Goal: Transaction & Acquisition: Purchase product/service

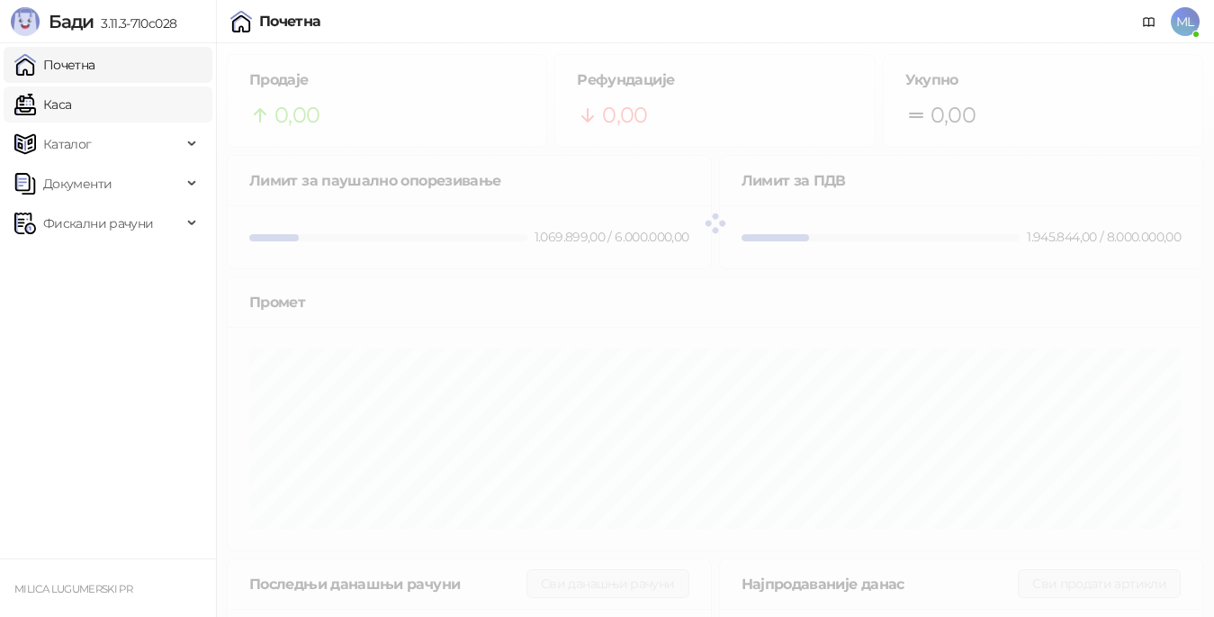
click at [71, 115] on link "Каса" at bounding box center [42, 104] width 57 height 36
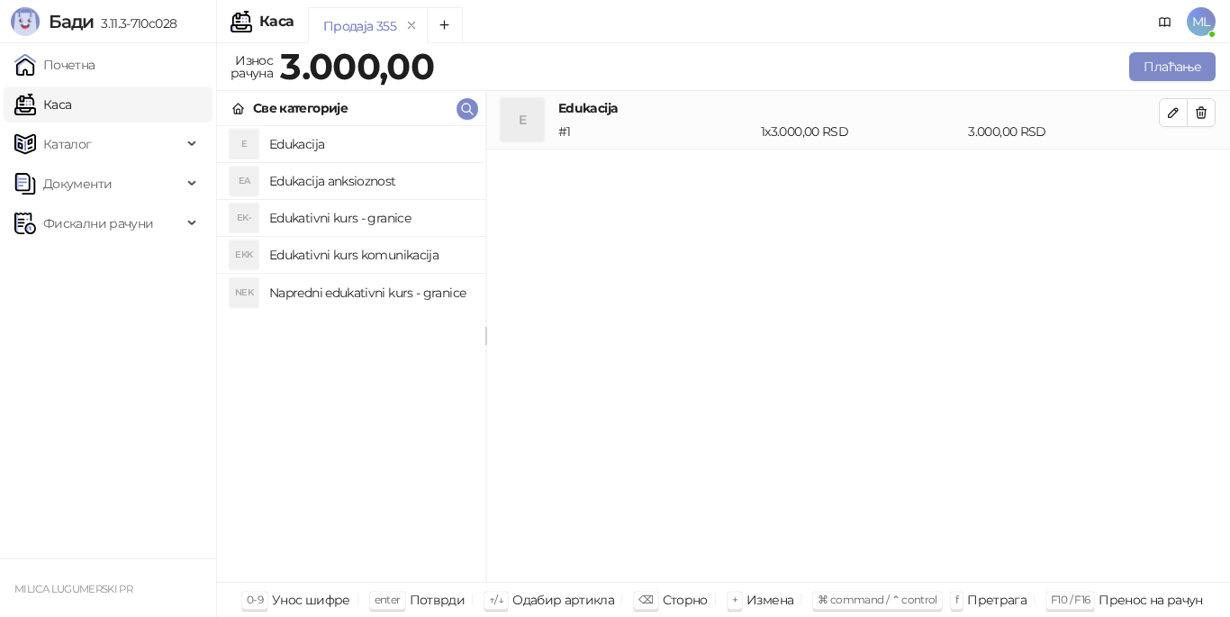
click at [275, 143] on h4 "Edukacija" at bounding box center [370, 144] width 202 height 29
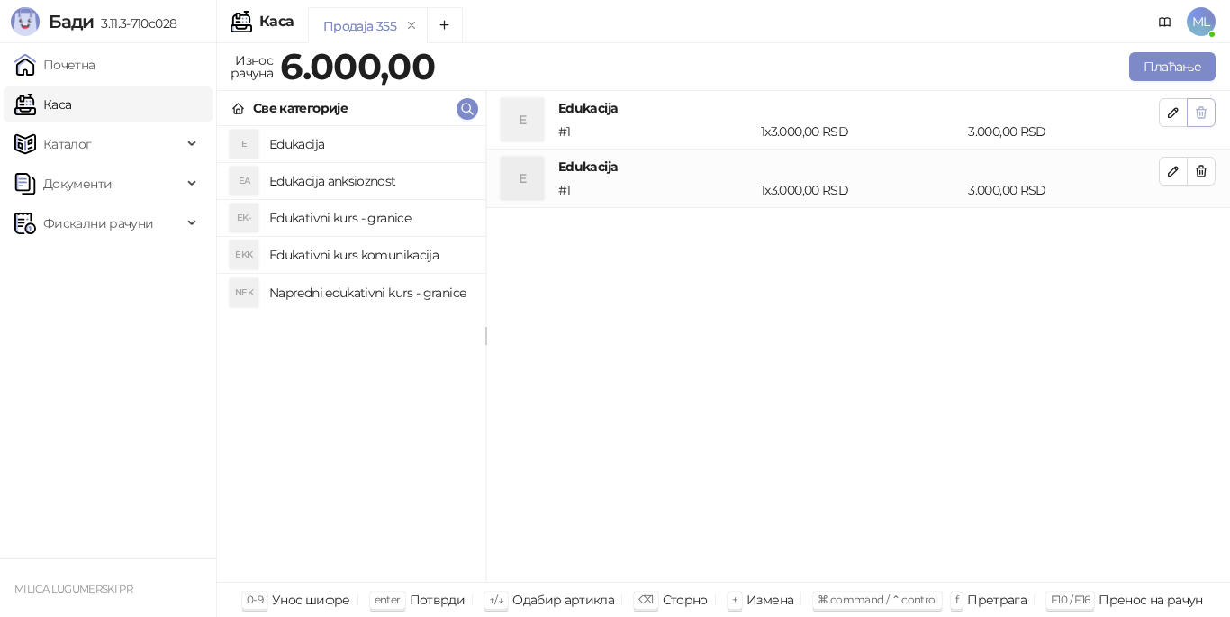
click at [1197, 113] on icon "button" at bounding box center [1201, 112] width 10 height 11
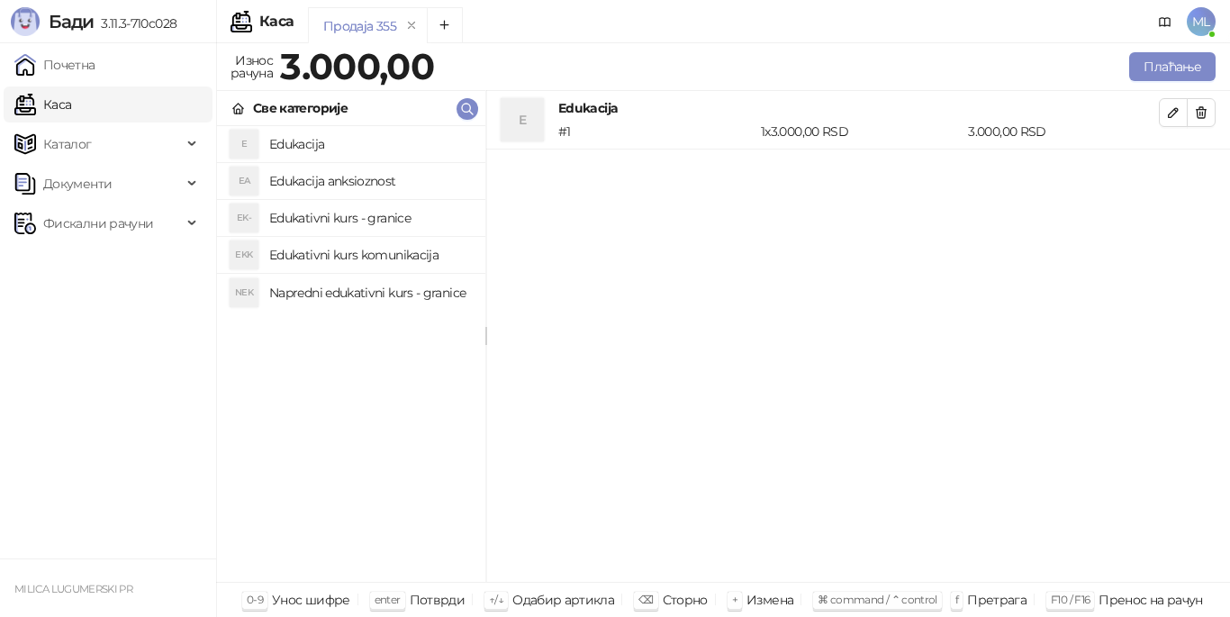
click at [1197, 113] on icon "button" at bounding box center [1201, 112] width 10 height 11
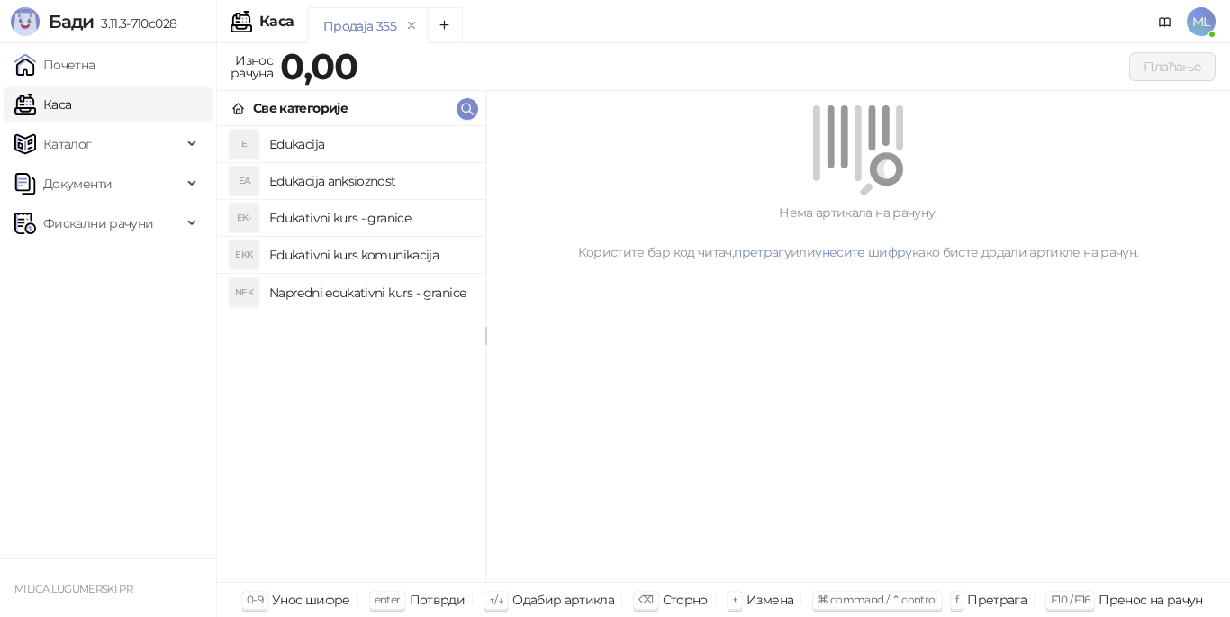
click at [311, 148] on h4 "Edukacija" at bounding box center [370, 144] width 202 height 29
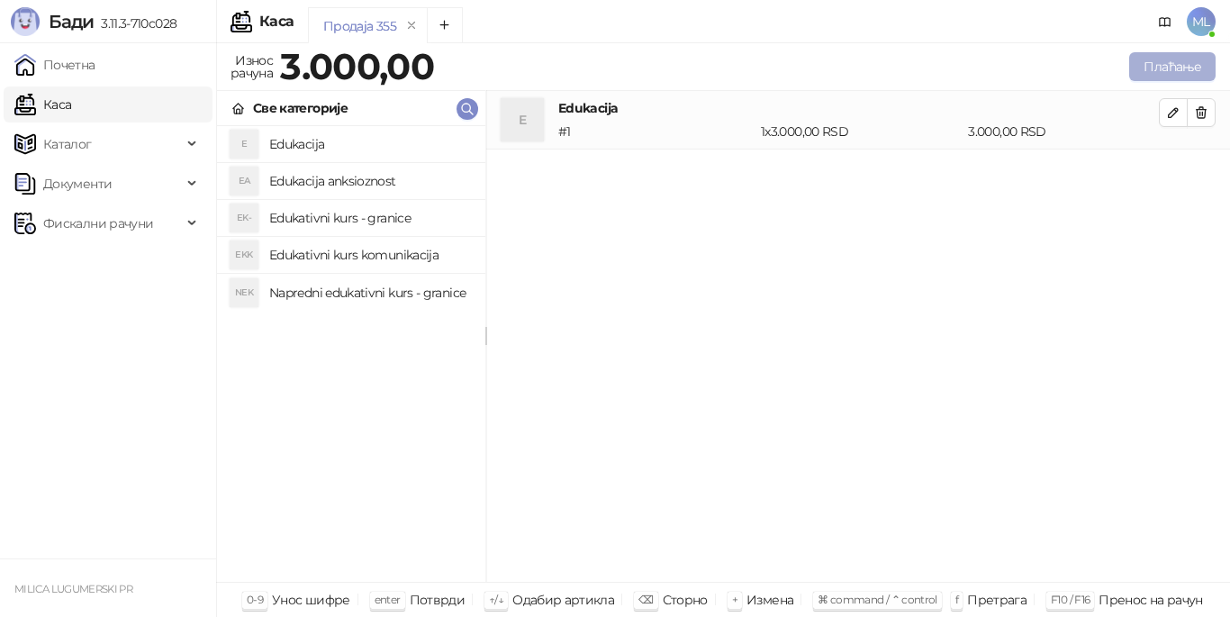
click at [1141, 66] on button "Плаћање" at bounding box center [1172, 66] width 86 height 29
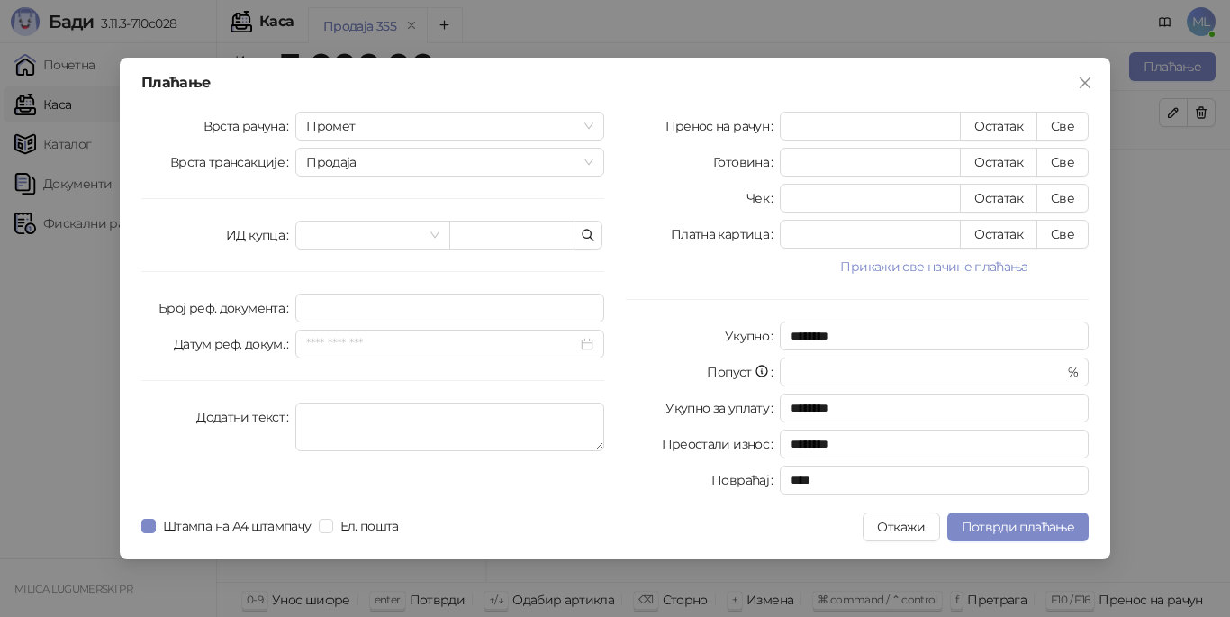
drag, startPoint x: 1056, startPoint y: 127, endPoint x: 649, endPoint y: 294, distance: 440.0
click at [1055, 127] on button "Све" at bounding box center [1062, 126] width 52 height 29
type input "****"
click at [1000, 519] on span "Потврди плаћање" at bounding box center [1017, 527] width 113 height 16
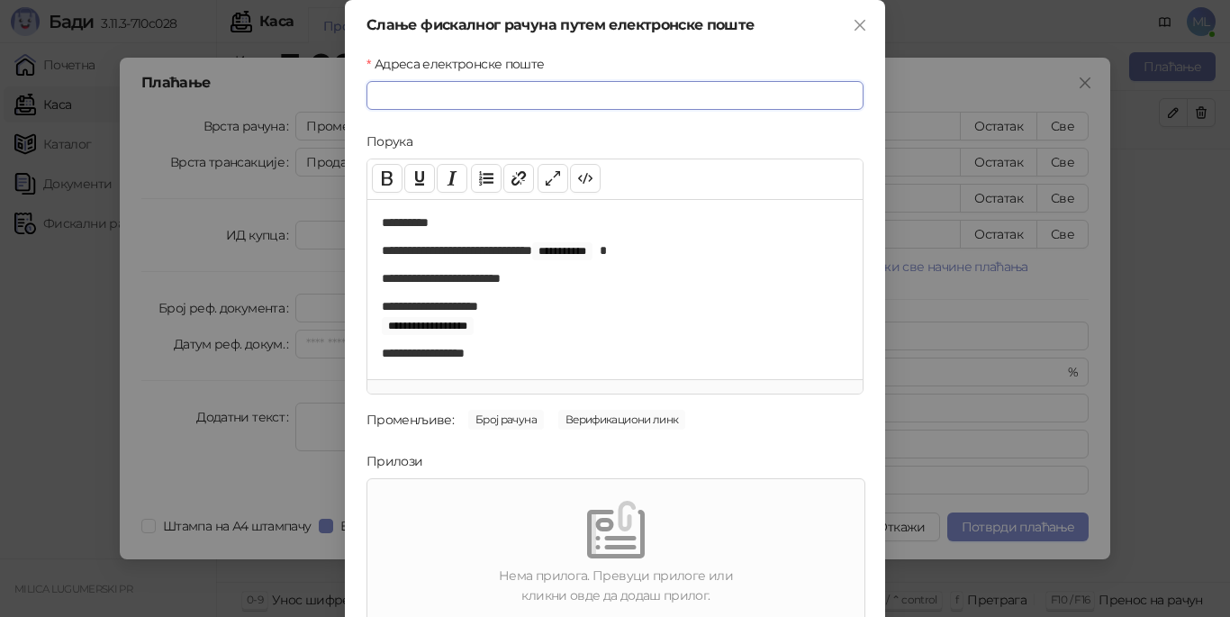
click at [614, 95] on input "Адреса електронске поште" at bounding box center [614, 95] width 497 height 29
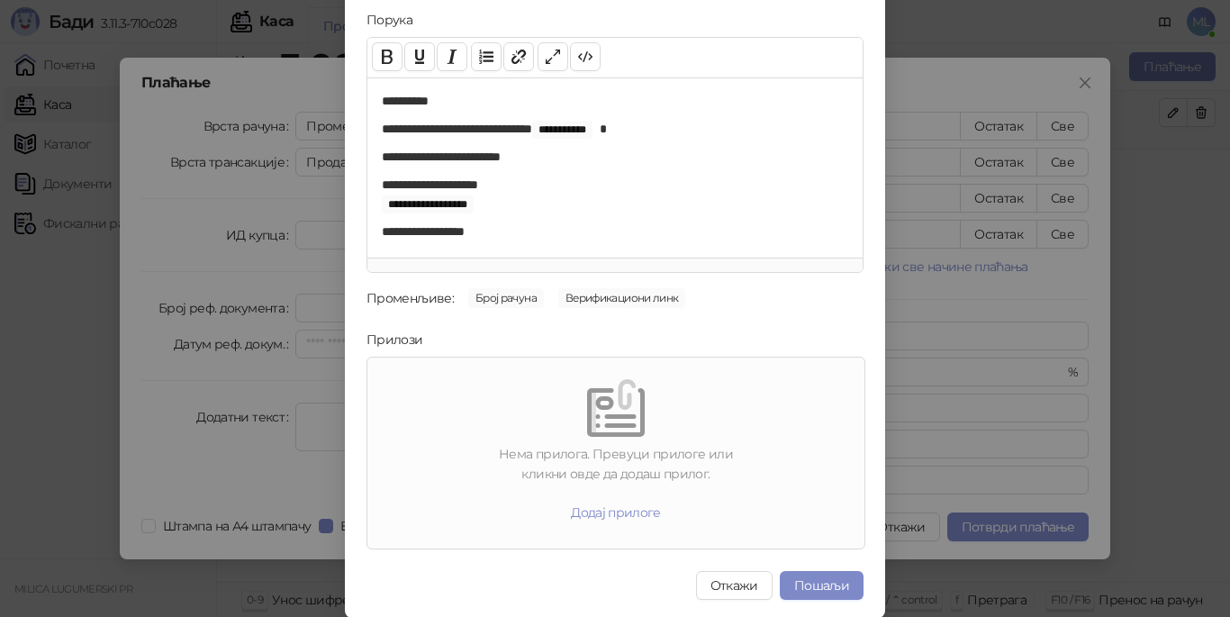
scroll to position [122, 0]
type input "**********"
click at [817, 581] on button "Пошаљи" at bounding box center [822, 584] width 84 height 29
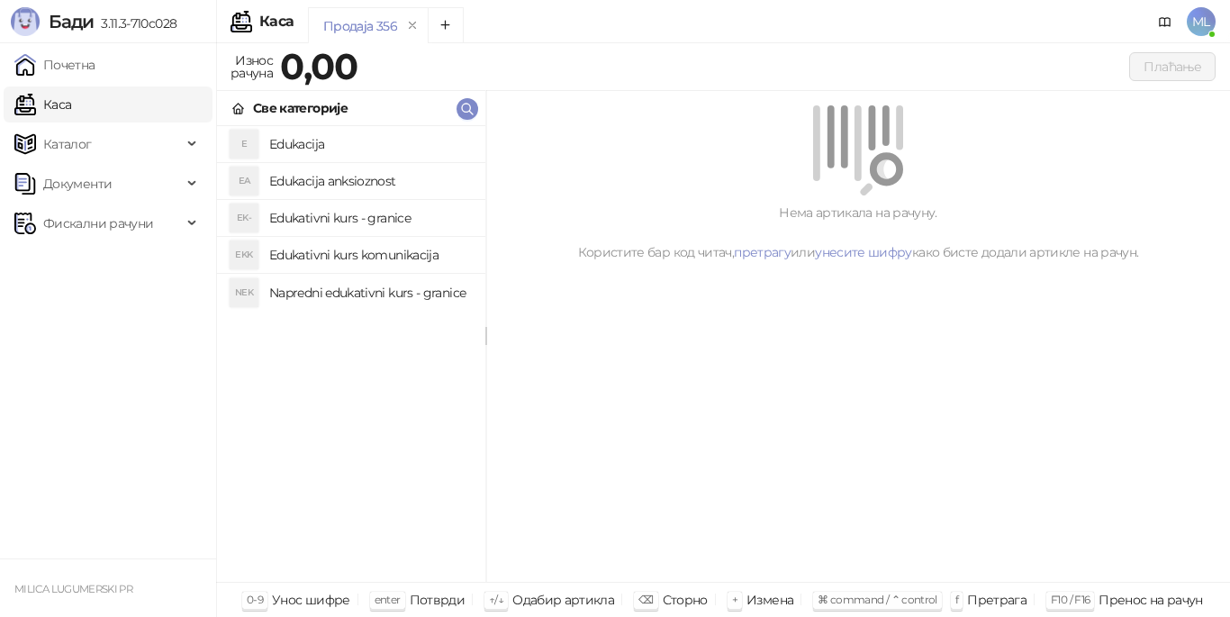
click at [428, 136] on h4 "Edukacija" at bounding box center [370, 144] width 202 height 29
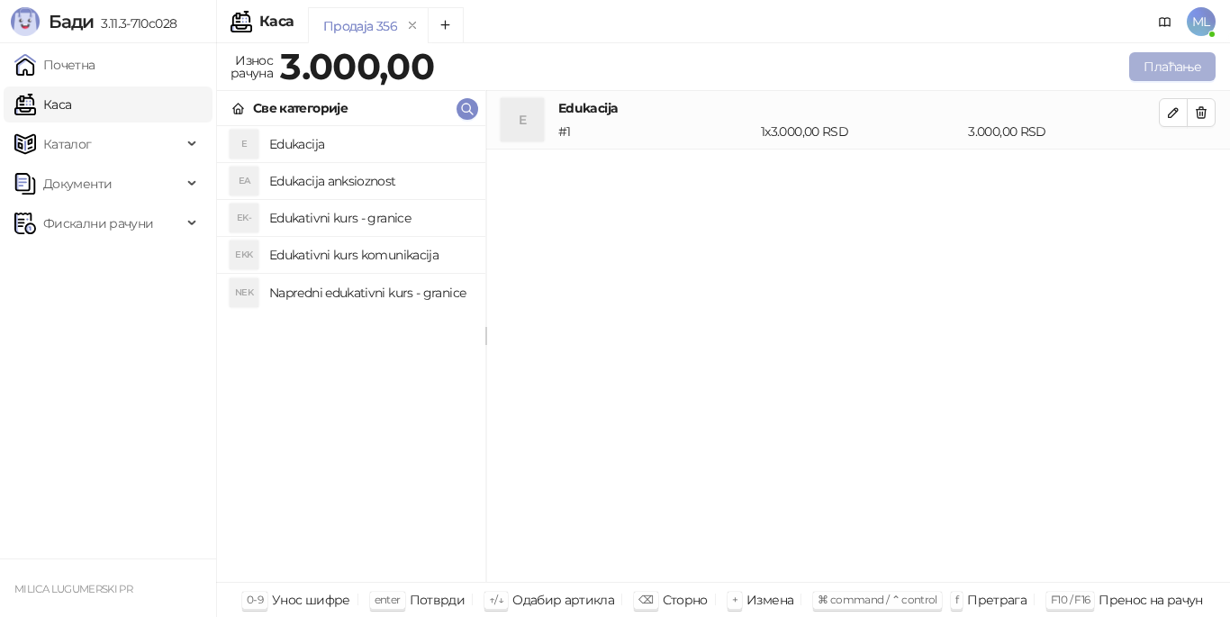
click at [1137, 68] on button "Плаћање" at bounding box center [1172, 66] width 86 height 29
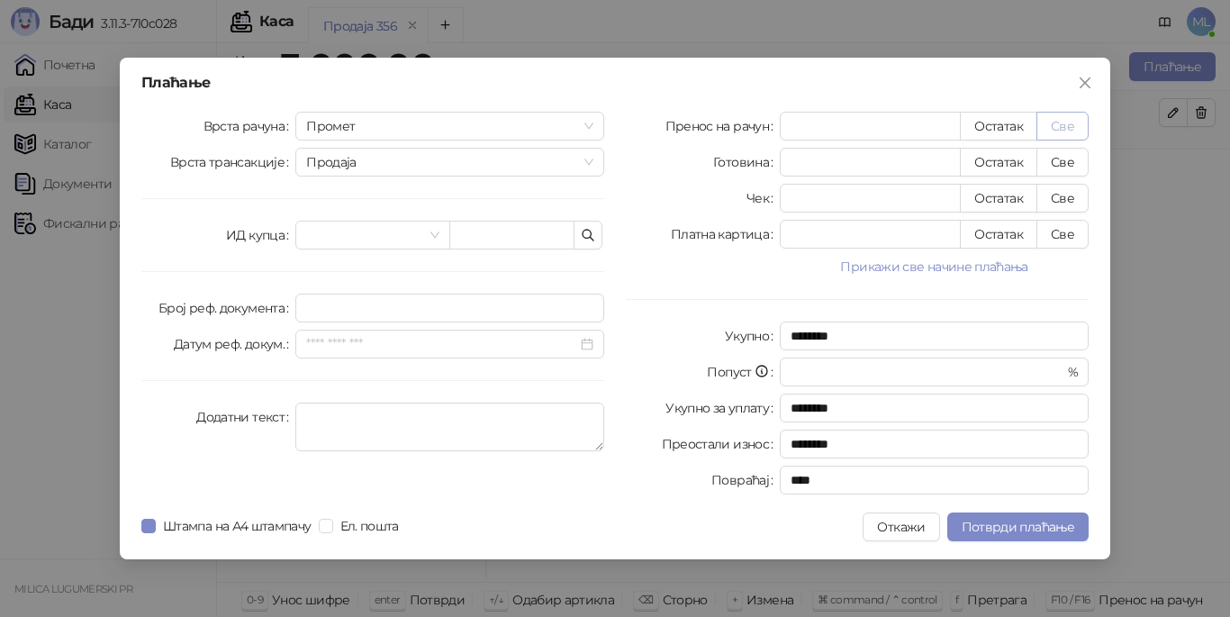
click at [1066, 119] on button "Све" at bounding box center [1062, 126] width 52 height 29
type input "****"
click at [973, 521] on span "Потврди плаћање" at bounding box center [1017, 527] width 113 height 16
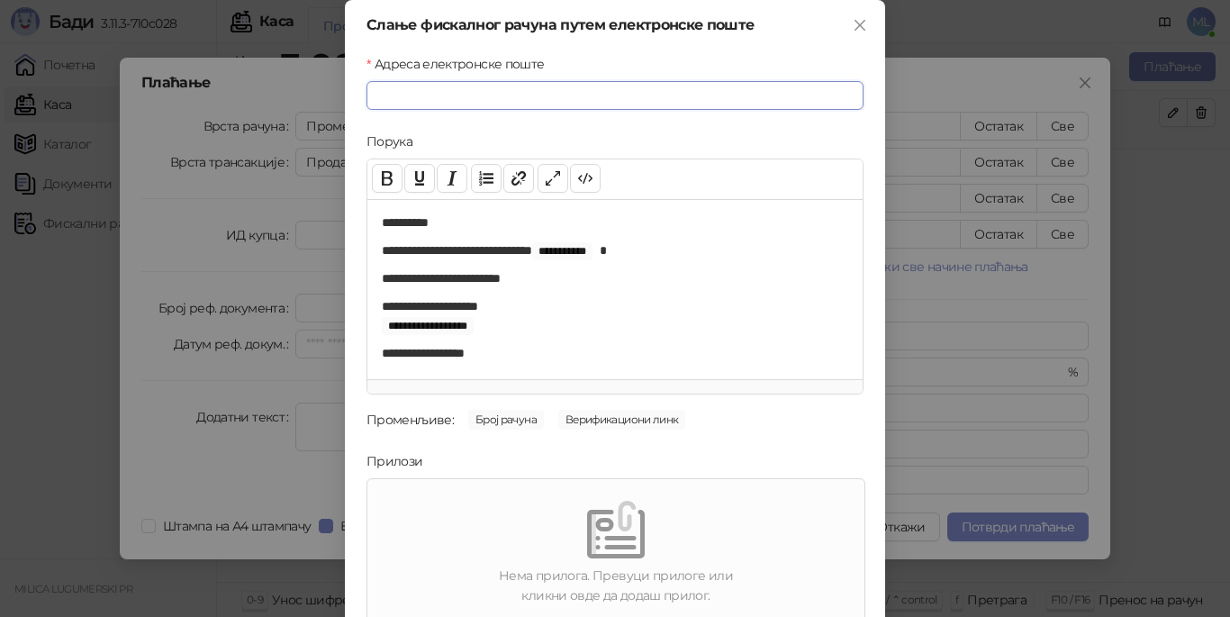
click at [591, 95] on input "Адреса електронске поште" at bounding box center [614, 95] width 497 height 29
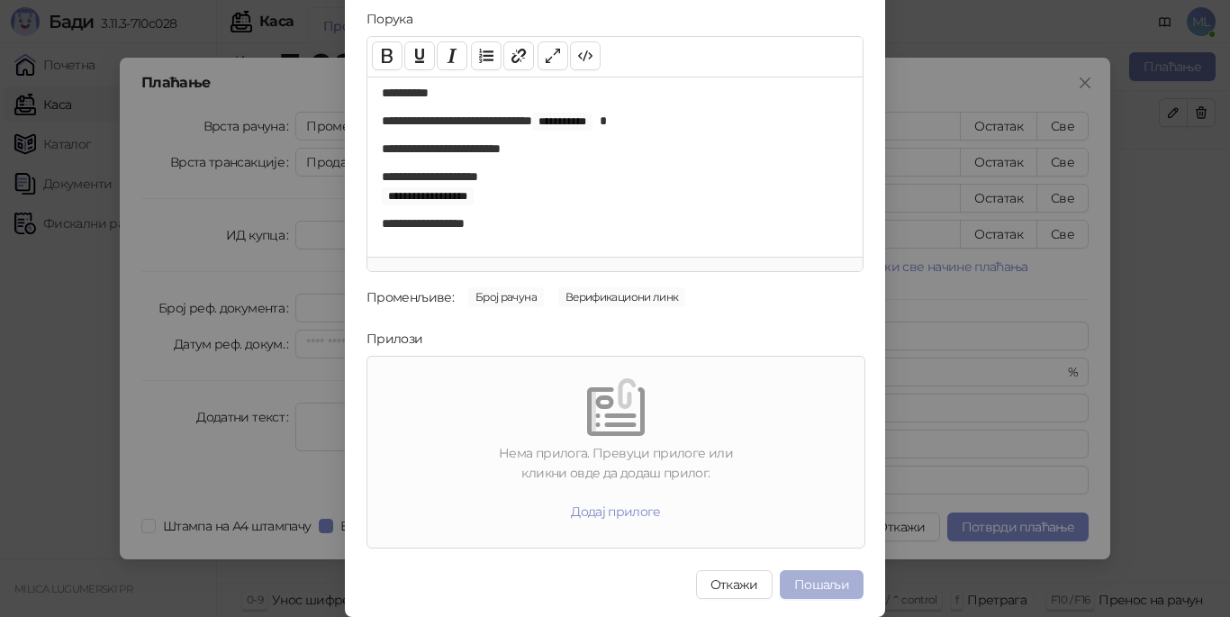
type input "**********"
click at [822, 587] on button "Пошаљи" at bounding box center [822, 584] width 84 height 29
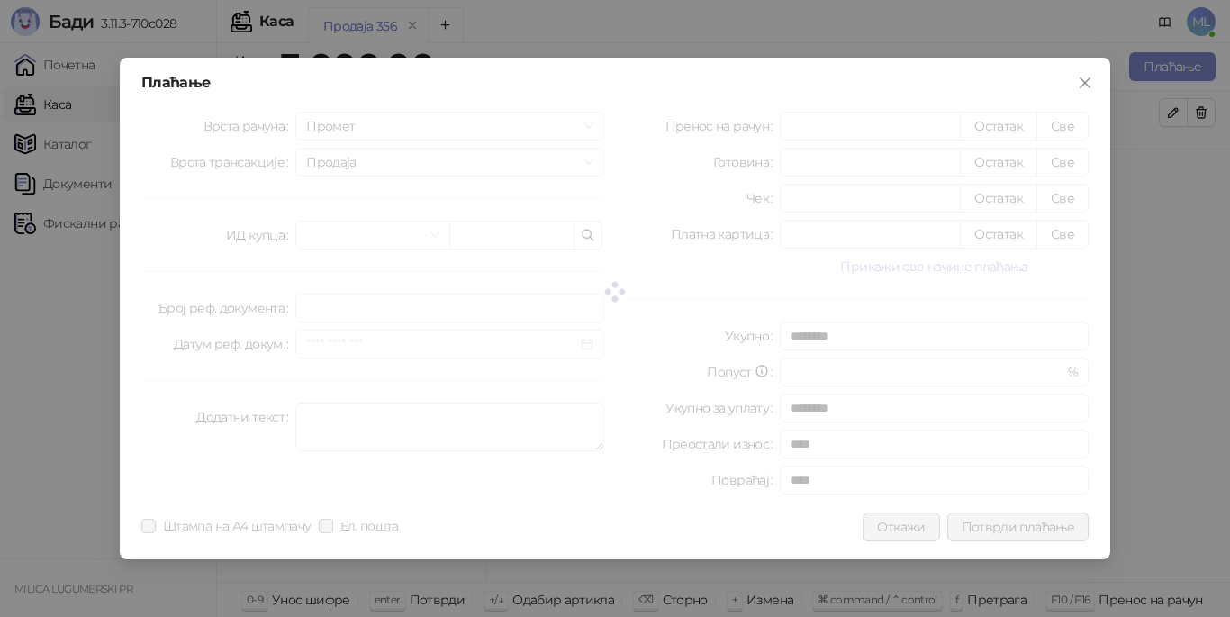
scroll to position [0, 0]
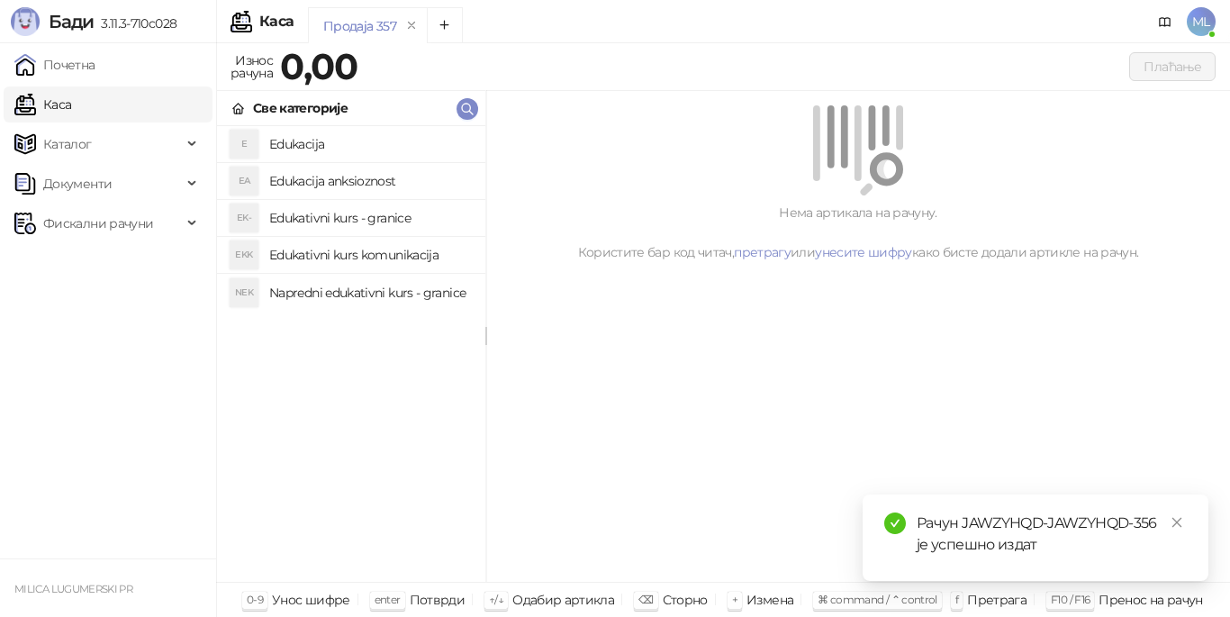
click at [312, 148] on h4 "Edukacija" at bounding box center [370, 144] width 202 height 29
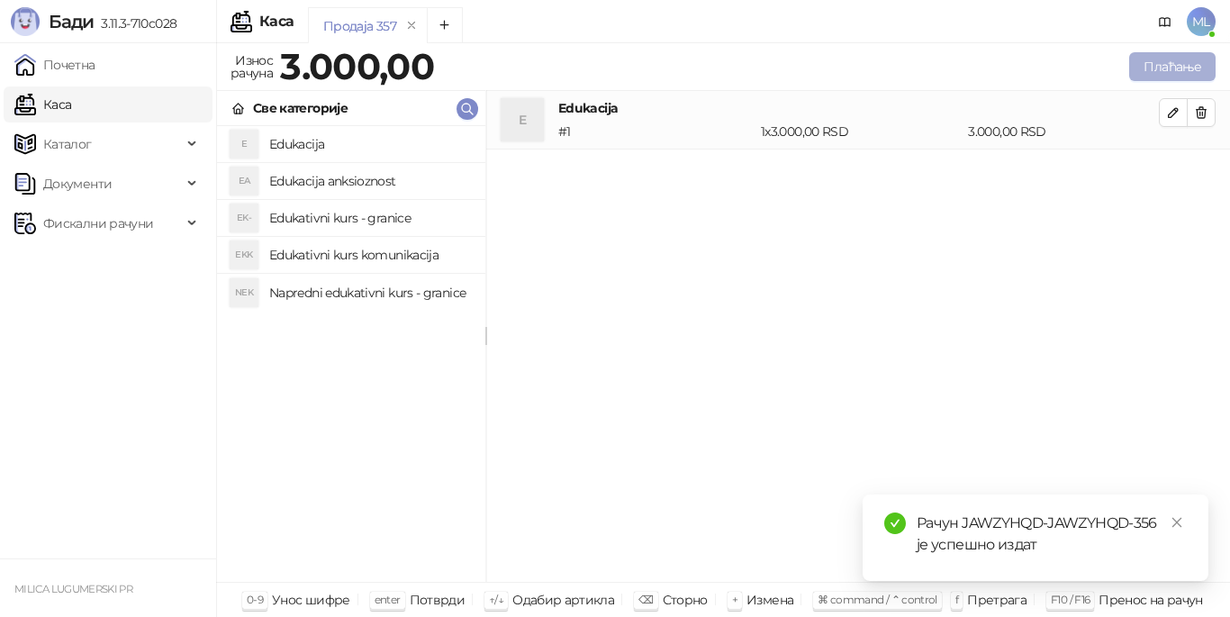
click at [1179, 64] on button "Плаћање" at bounding box center [1172, 66] width 86 height 29
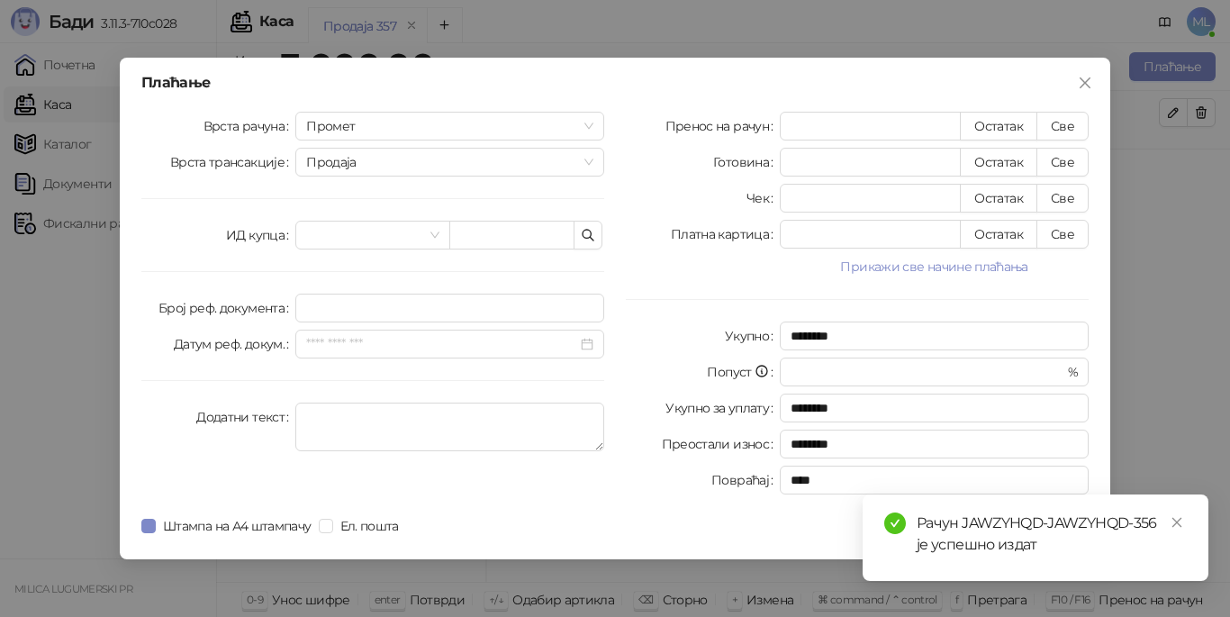
drag, startPoint x: 1061, startPoint y: 126, endPoint x: 663, endPoint y: 281, distance: 427.0
click at [1059, 127] on button "Све" at bounding box center [1062, 126] width 52 height 29
type input "****"
drag, startPoint x: 1182, startPoint y: 519, endPoint x: 1123, endPoint y: 515, distance: 59.6
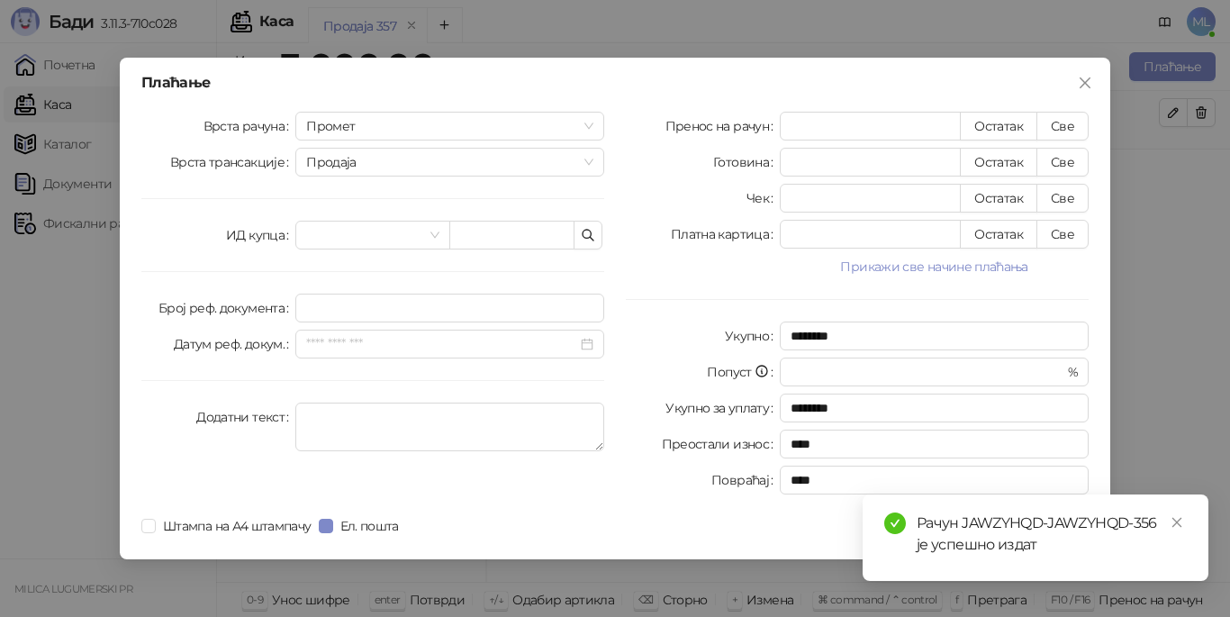
click at [1182, 520] on icon "close" at bounding box center [1176, 522] width 13 height 13
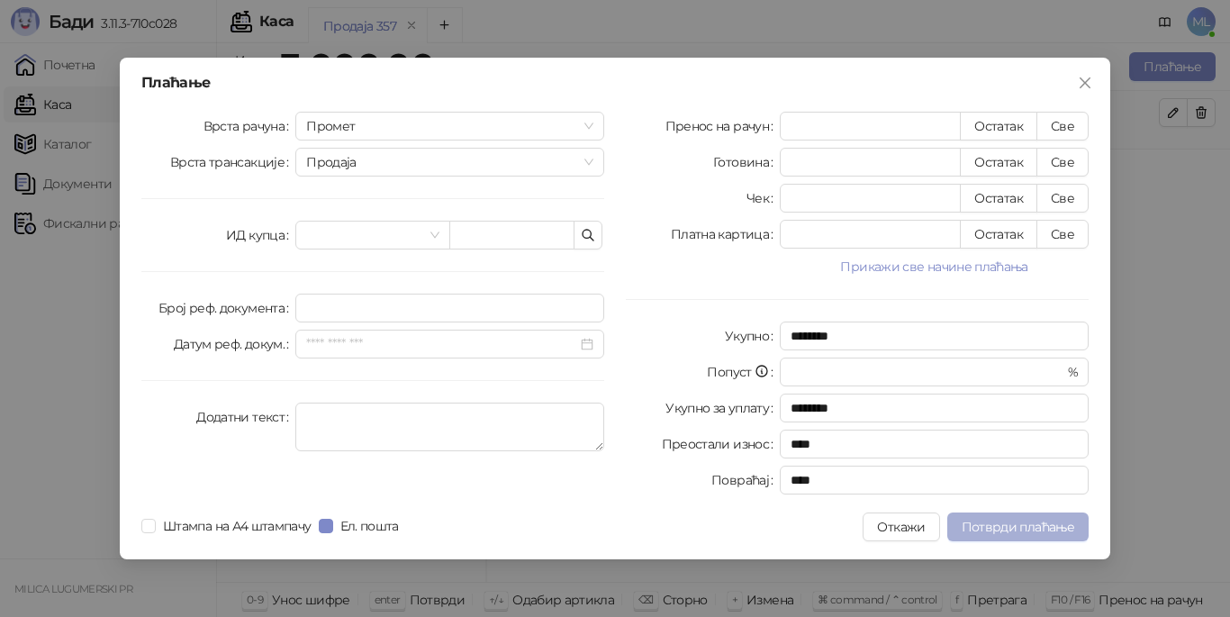
click at [1019, 515] on button "Потврди плаћање" at bounding box center [1017, 526] width 141 height 29
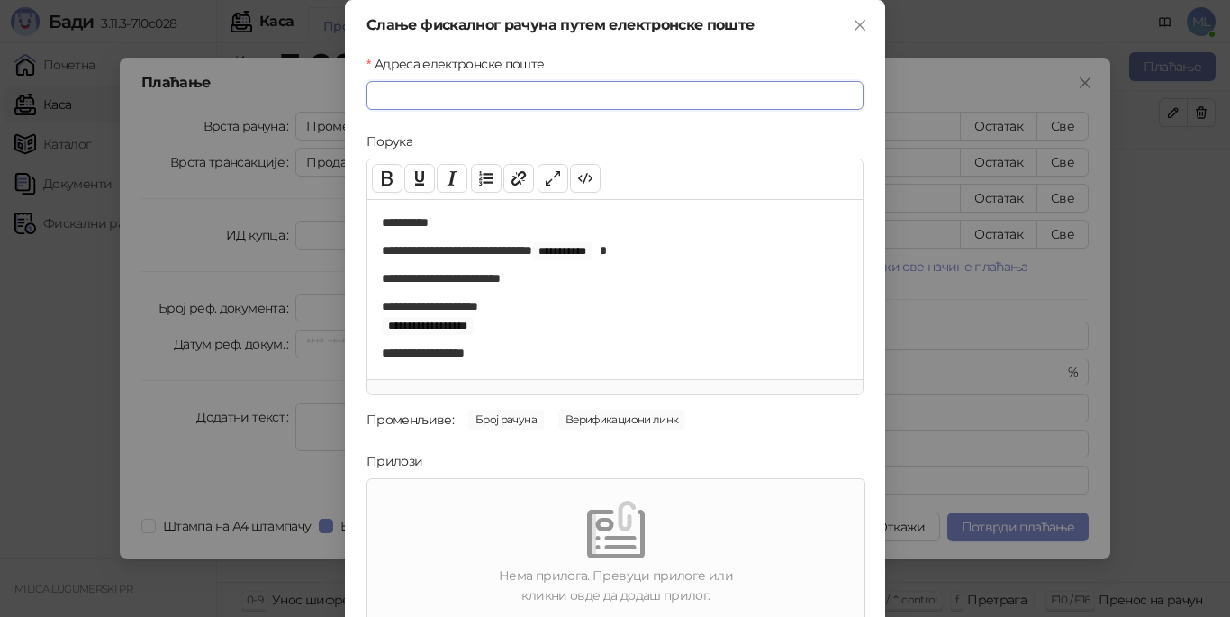
click at [554, 96] on input "Адреса електронске поште" at bounding box center [614, 95] width 497 height 29
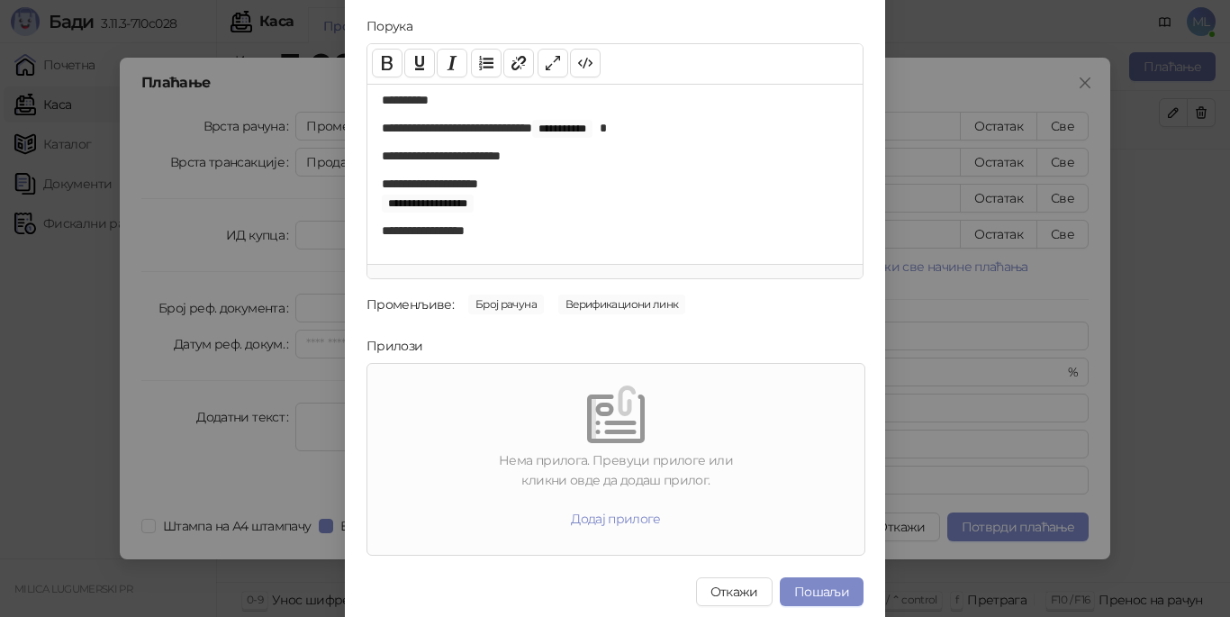
scroll to position [122, 0]
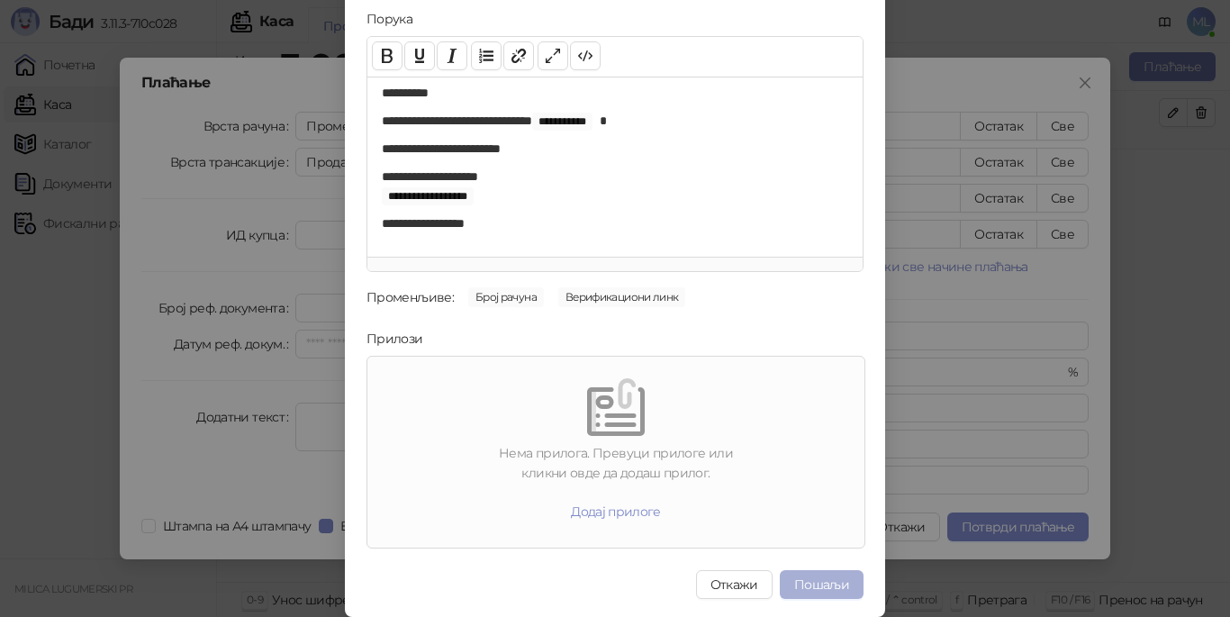
type input "**********"
click at [793, 579] on button "Пошаљи" at bounding box center [822, 584] width 84 height 29
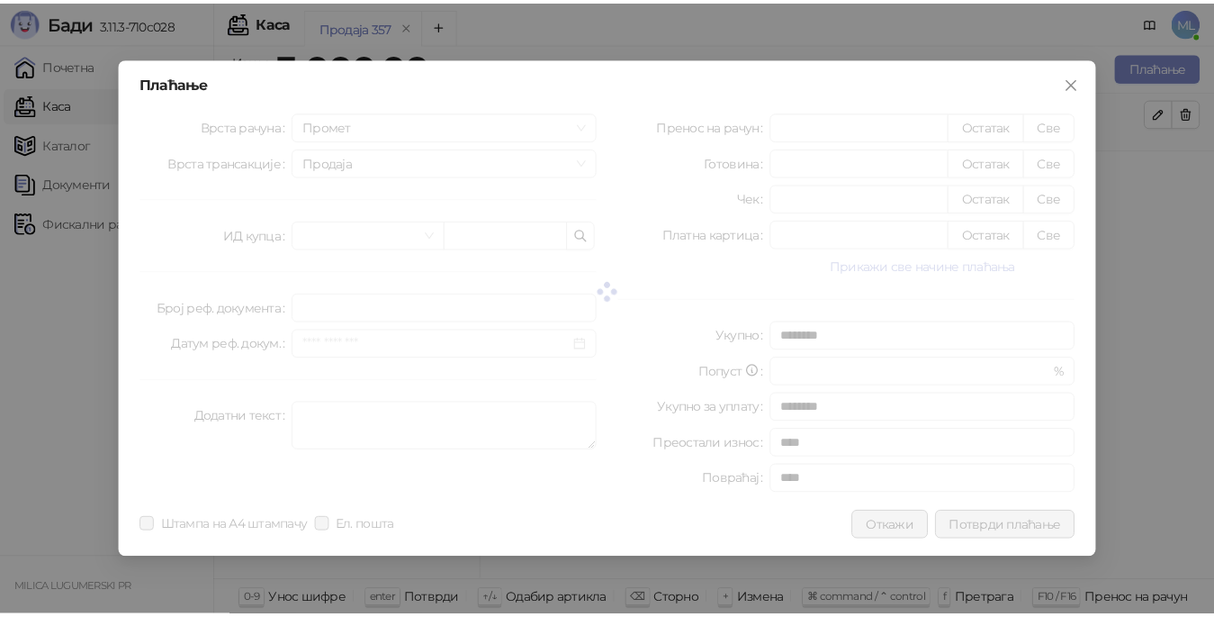
scroll to position [0, 0]
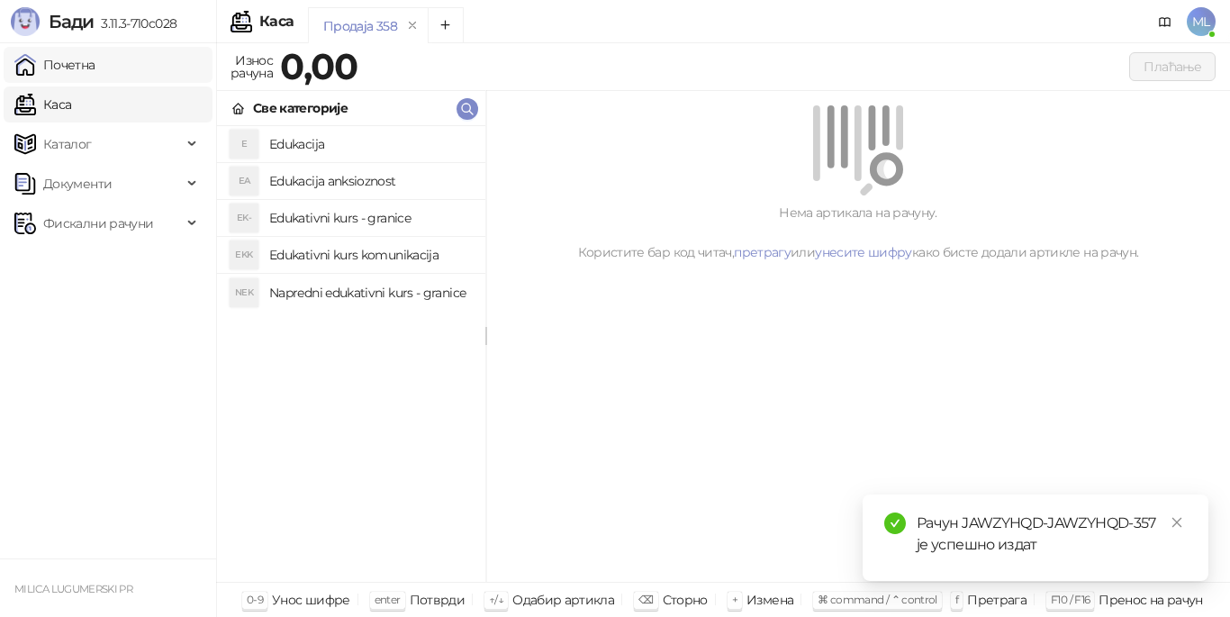
click at [92, 65] on link "Почетна" at bounding box center [54, 65] width 81 height 36
